Goal: Transaction & Acquisition: Purchase product/service

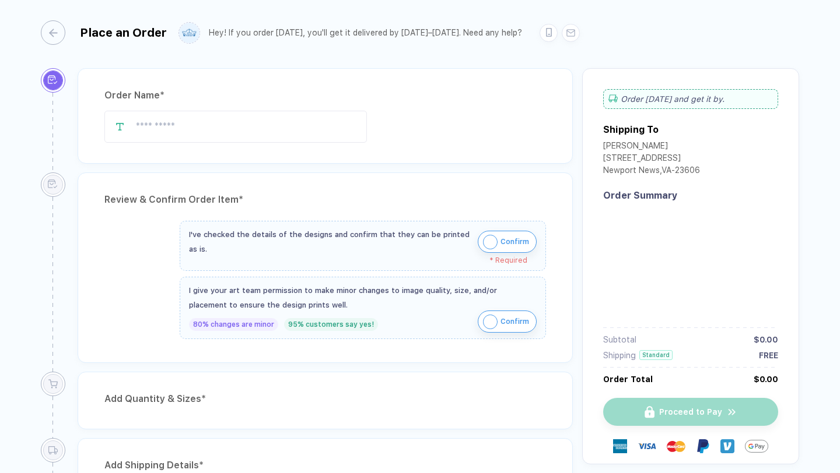
type input "**********"
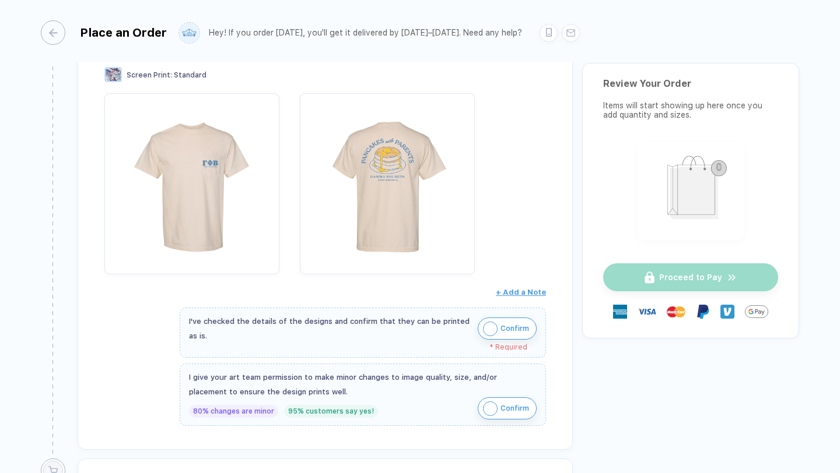
scroll to position [170, 0]
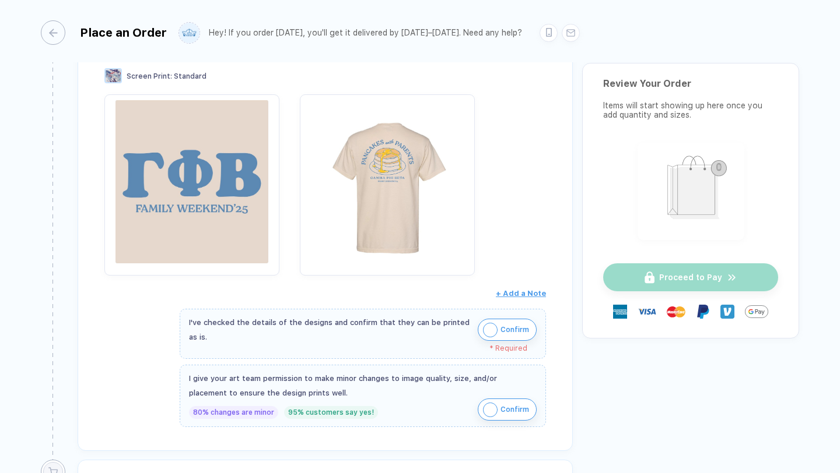
click at [222, 177] on img "button" at bounding box center [191, 181] width 163 height 163
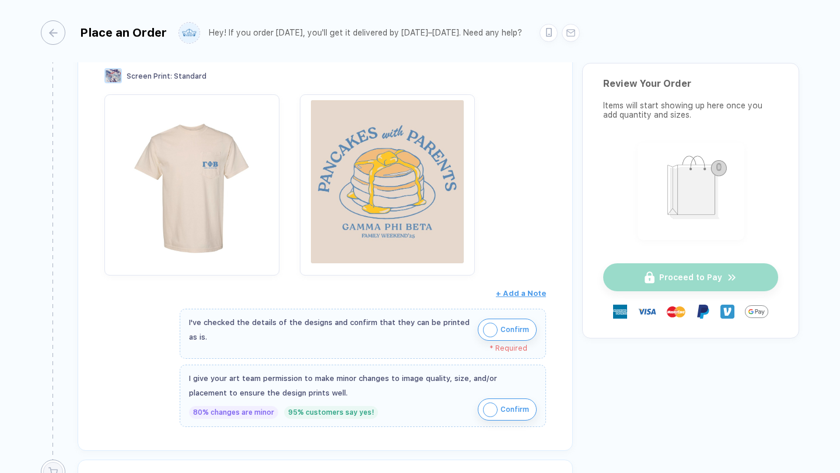
click at [401, 188] on img "button" at bounding box center [386, 181] width 163 height 163
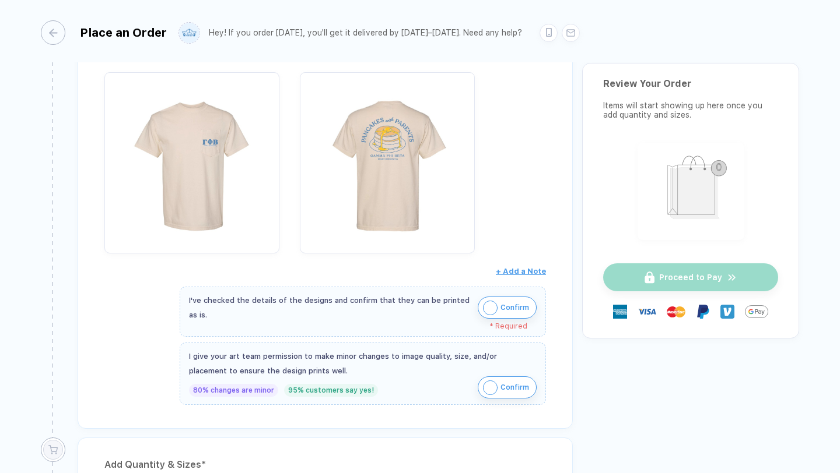
scroll to position [198, 0]
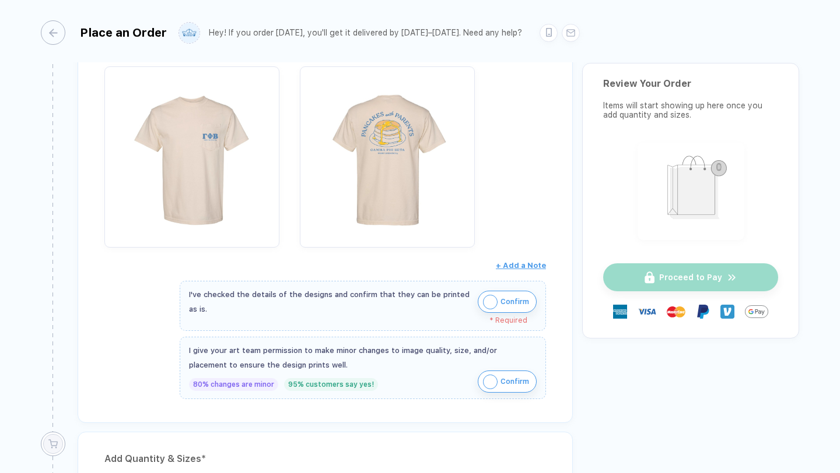
click at [505, 297] on span "Confirm" at bounding box center [514, 302] width 29 height 19
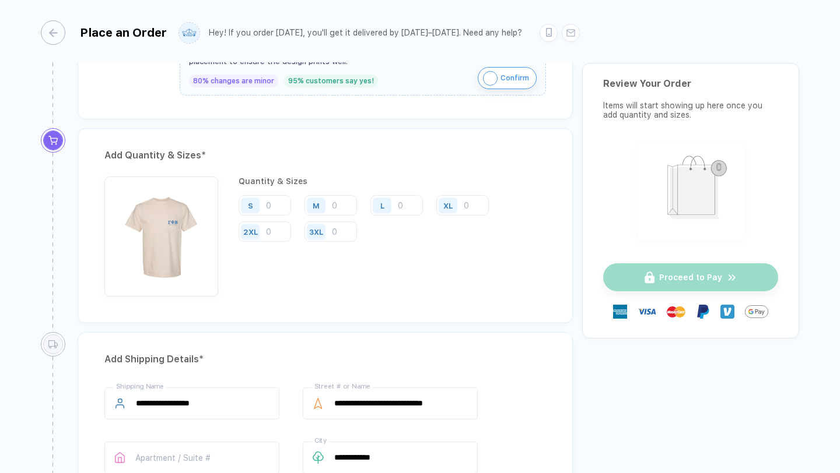
scroll to position [494, 0]
click at [340, 202] on input "number" at bounding box center [330, 205] width 52 height 20
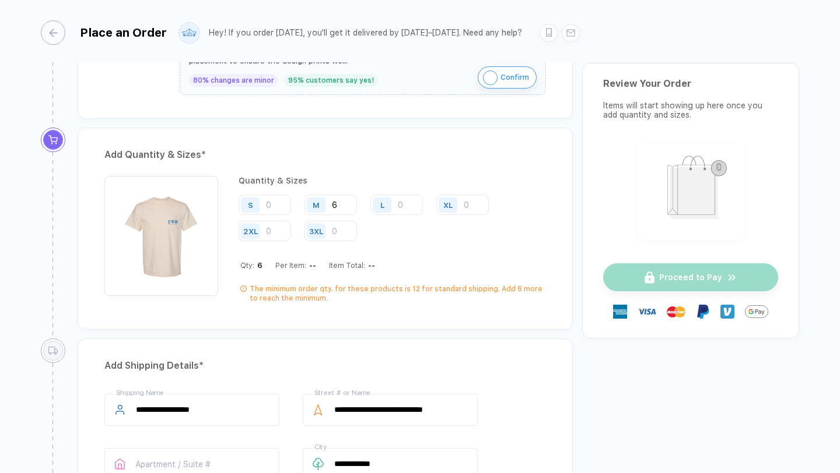
type input "6"
click at [405, 199] on input "number" at bounding box center [396, 205] width 52 height 20
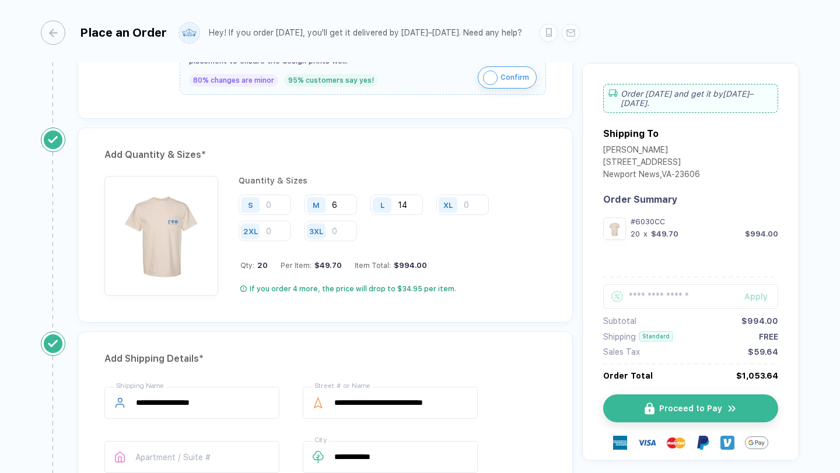
type input "14"
click at [276, 204] on input "number" at bounding box center [264, 205] width 52 height 20
type input "4"
click at [470, 209] on input "number" at bounding box center [462, 205] width 52 height 20
type input "13"
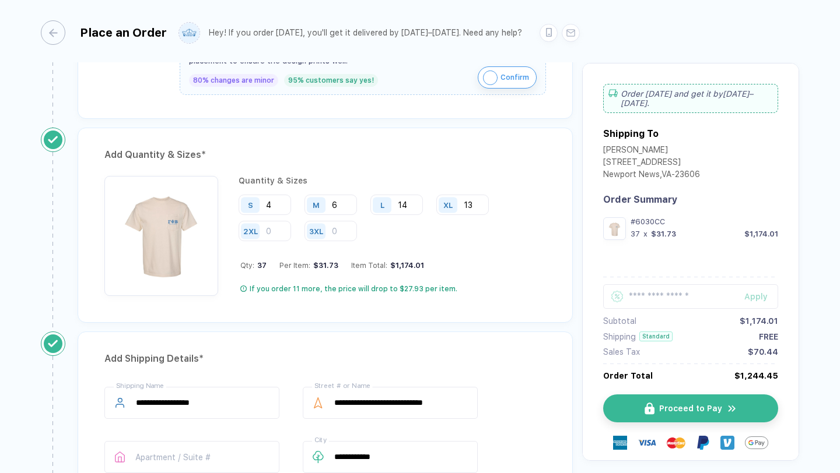
click at [468, 238] on div "S 4 M 6 L 14 XL 13 2XL 3XL" at bounding box center [391, 219] width 307 height 48
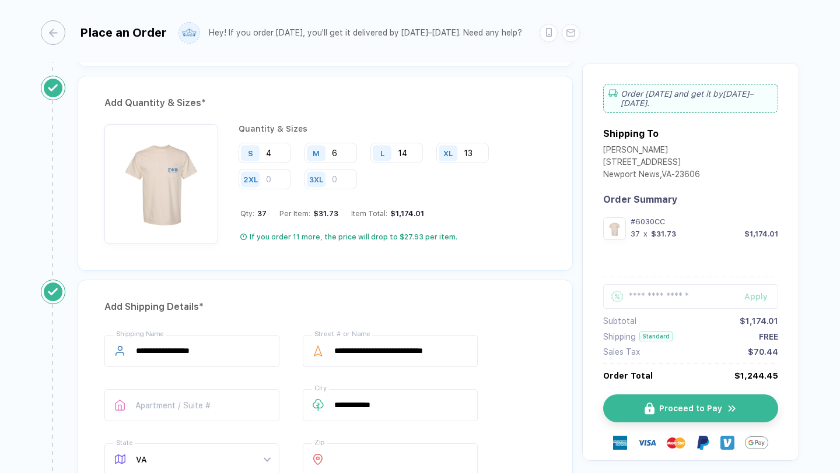
scroll to position [542, 0]
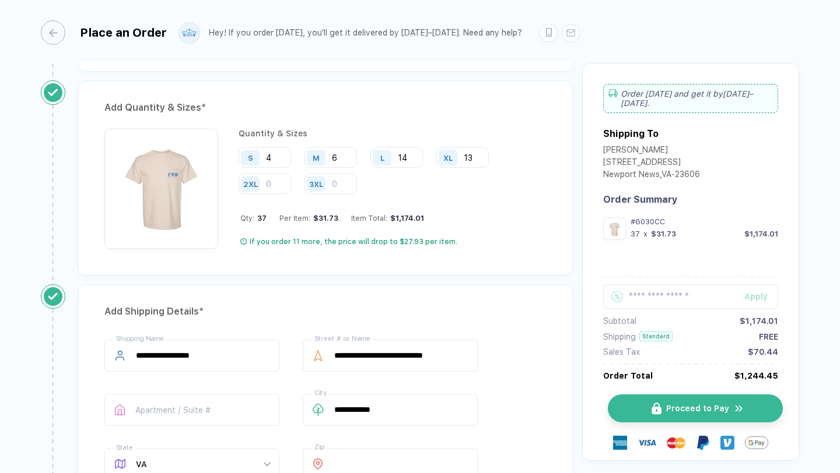
click at [642, 407] on button "Proceed to Pay" at bounding box center [694, 409] width 175 height 28
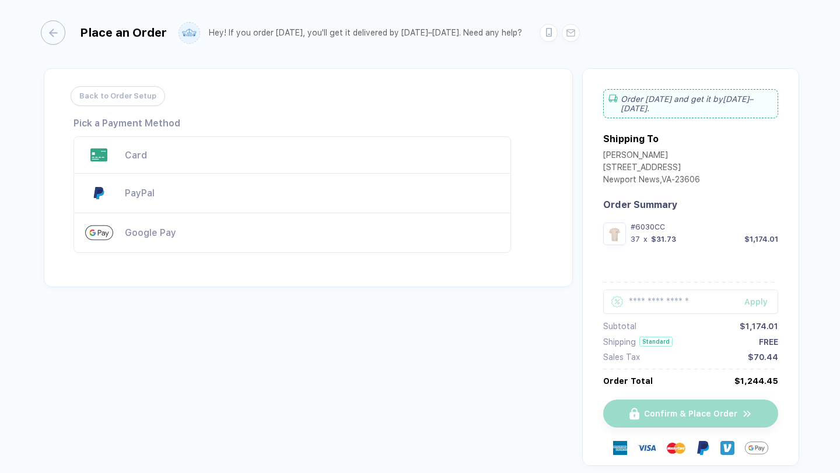
click at [210, 150] on div "Card" at bounding box center [312, 155] width 374 height 11
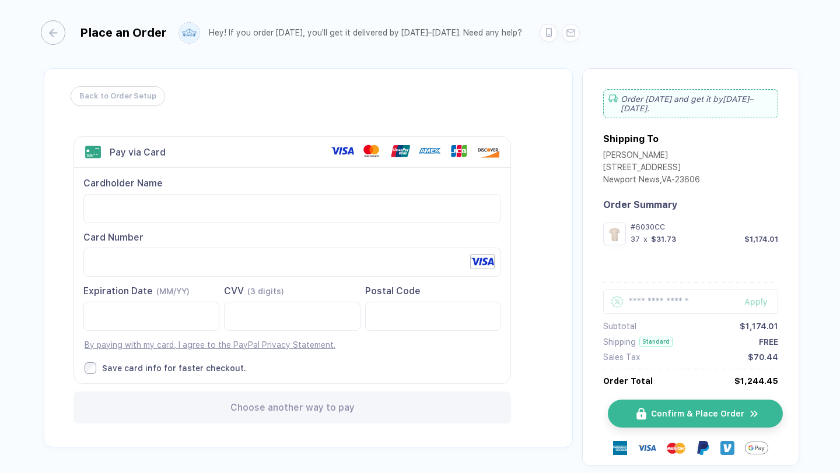
click at [672, 411] on span "Confirm & Place Order" at bounding box center [697, 413] width 93 height 9
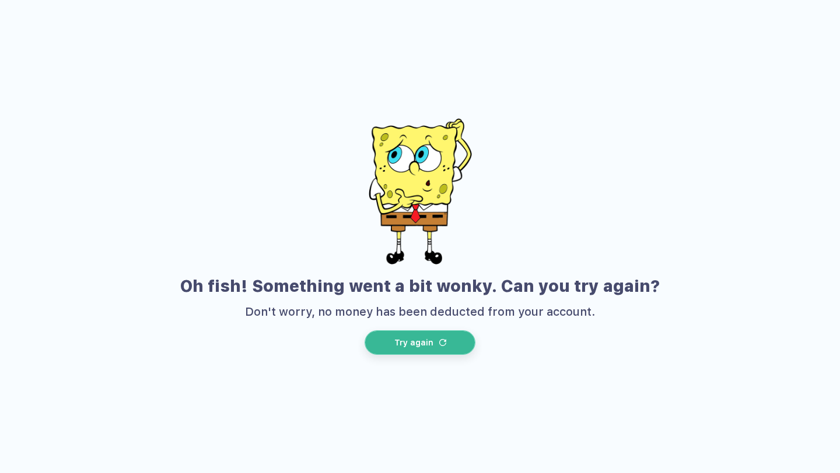
click at [408, 336] on button "Try again" at bounding box center [419, 343] width 111 height 24
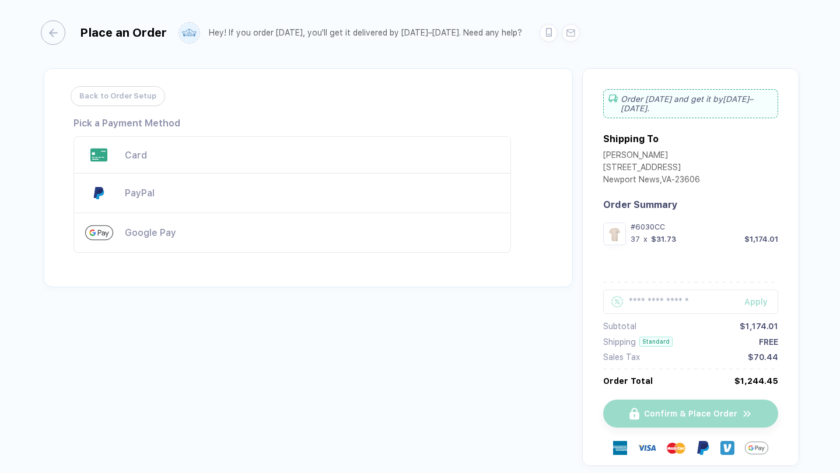
click at [346, 160] on div "Card" at bounding box center [291, 154] width 437 height 37
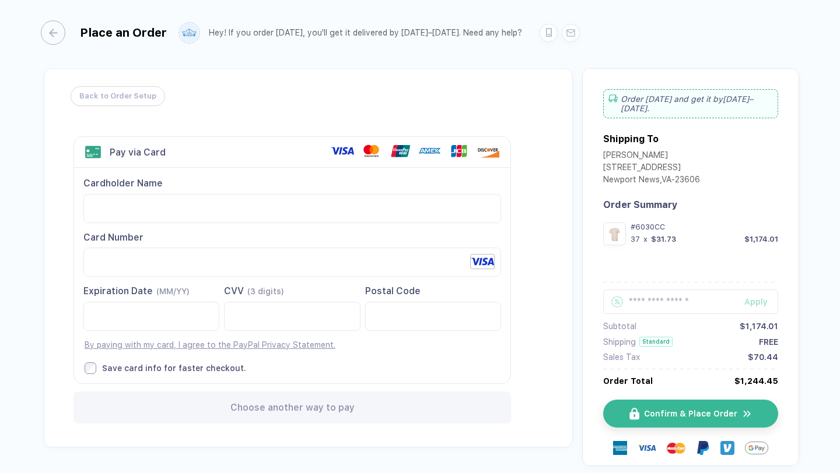
click at [332, 356] on div "Cardholder Name Card Number Expiration Date (MM/YY)" at bounding box center [292, 275] width 436 height 215
click at [669, 416] on span "Confirm & Place Order" at bounding box center [697, 413] width 93 height 9
